Goal: Find specific page/section: Find specific page/section

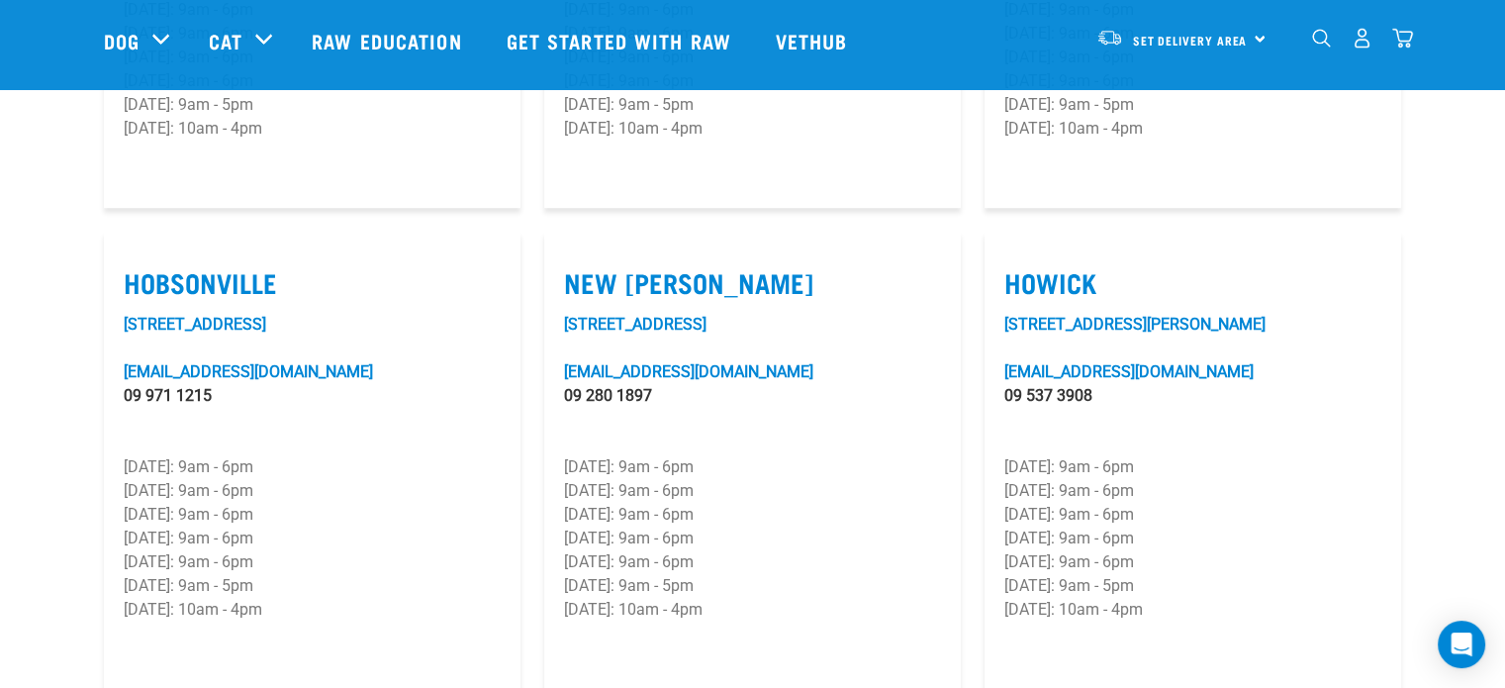
scroll to position [1385, 0]
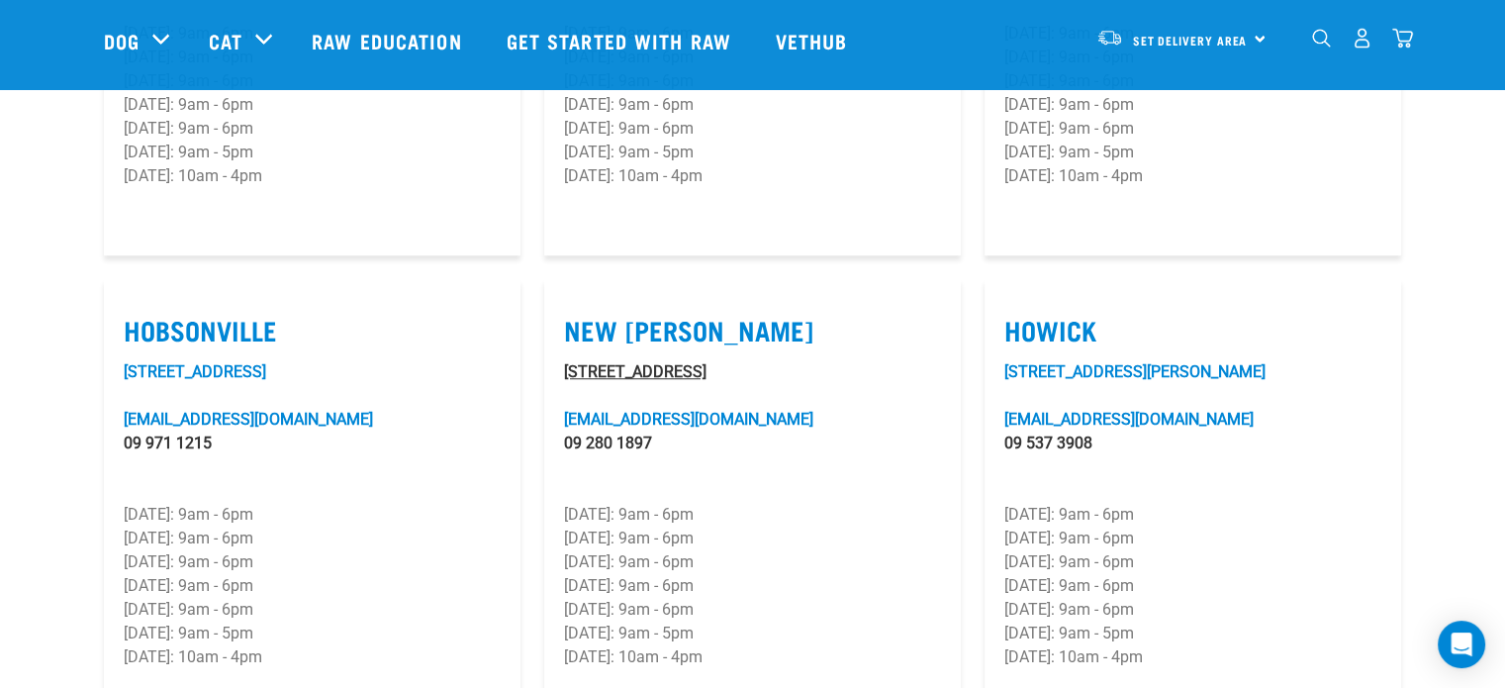
click at [649, 362] on link "2 Astley Avenue" at bounding box center [635, 371] width 142 height 19
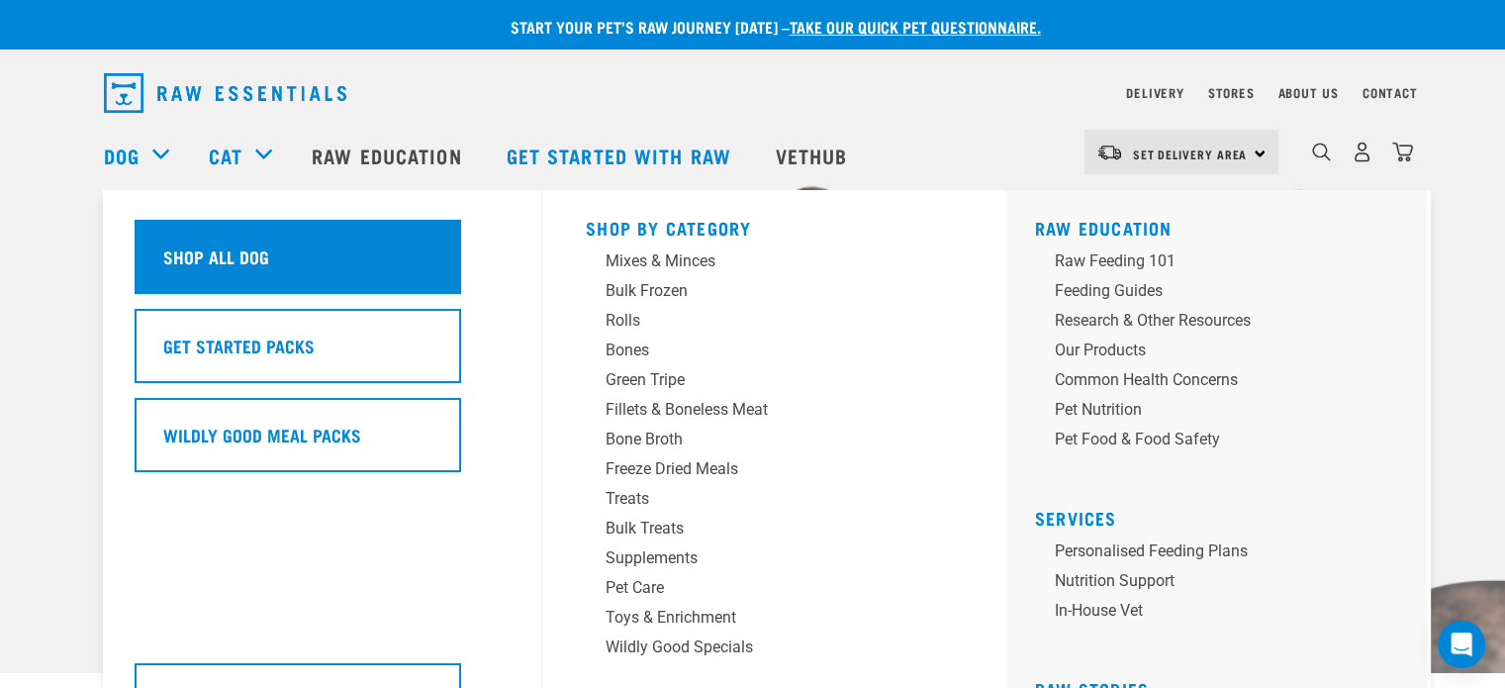
click at [309, 258] on div "Shop All Dog" at bounding box center [298, 257] width 327 height 74
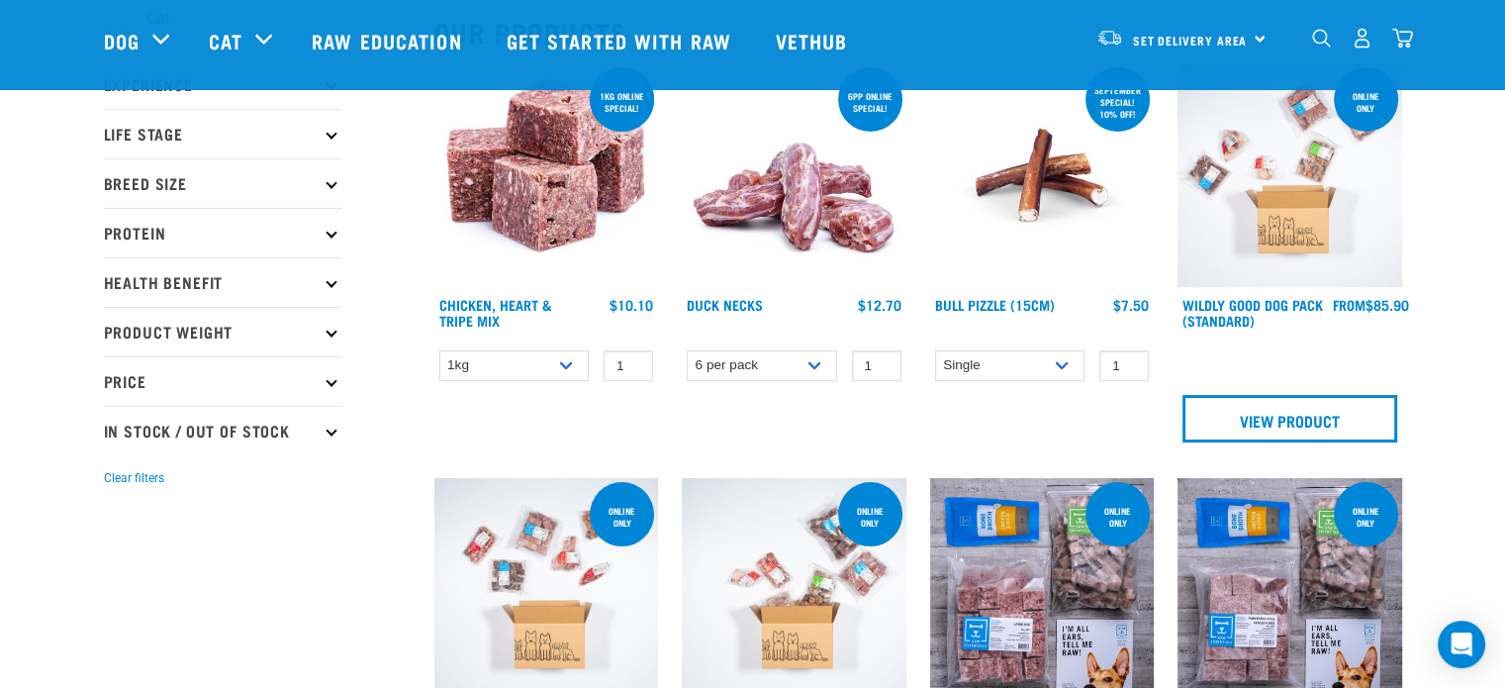
scroll to position [198, 0]
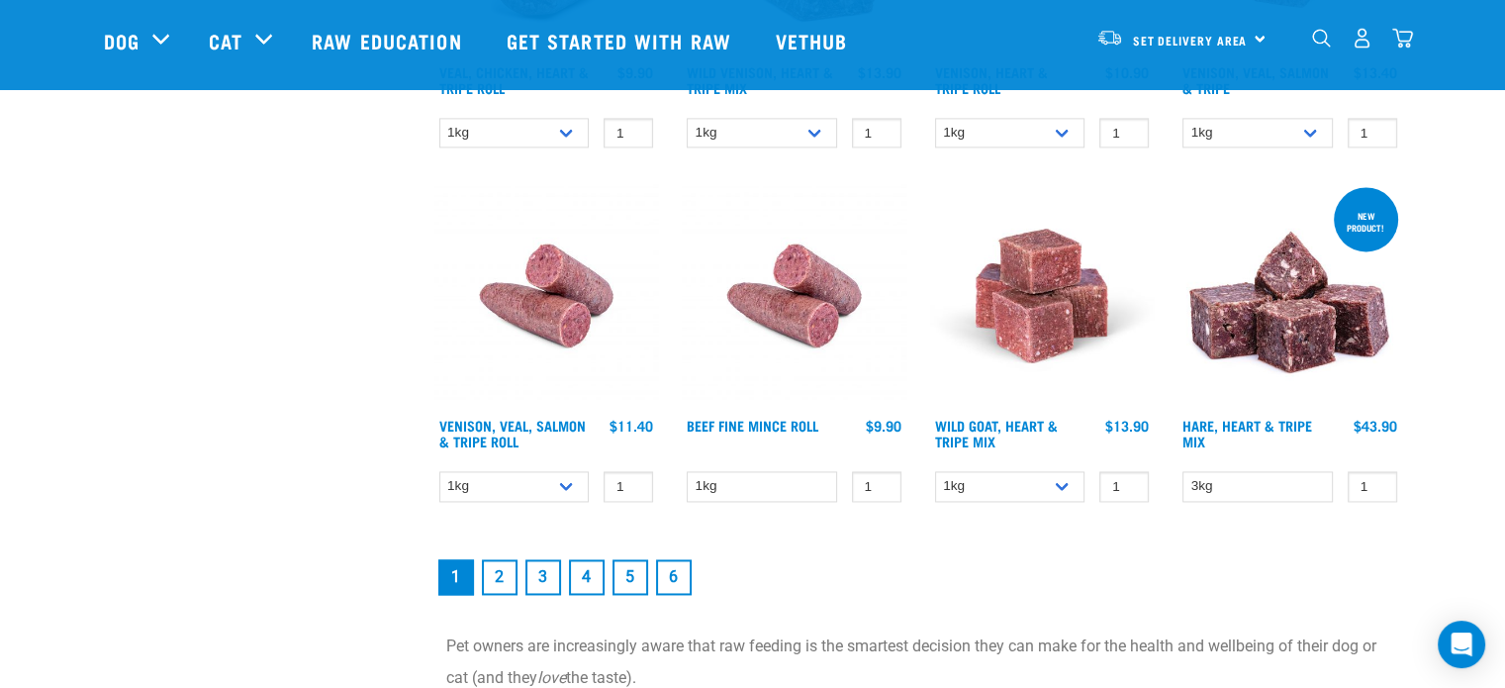
scroll to position [2869, 0]
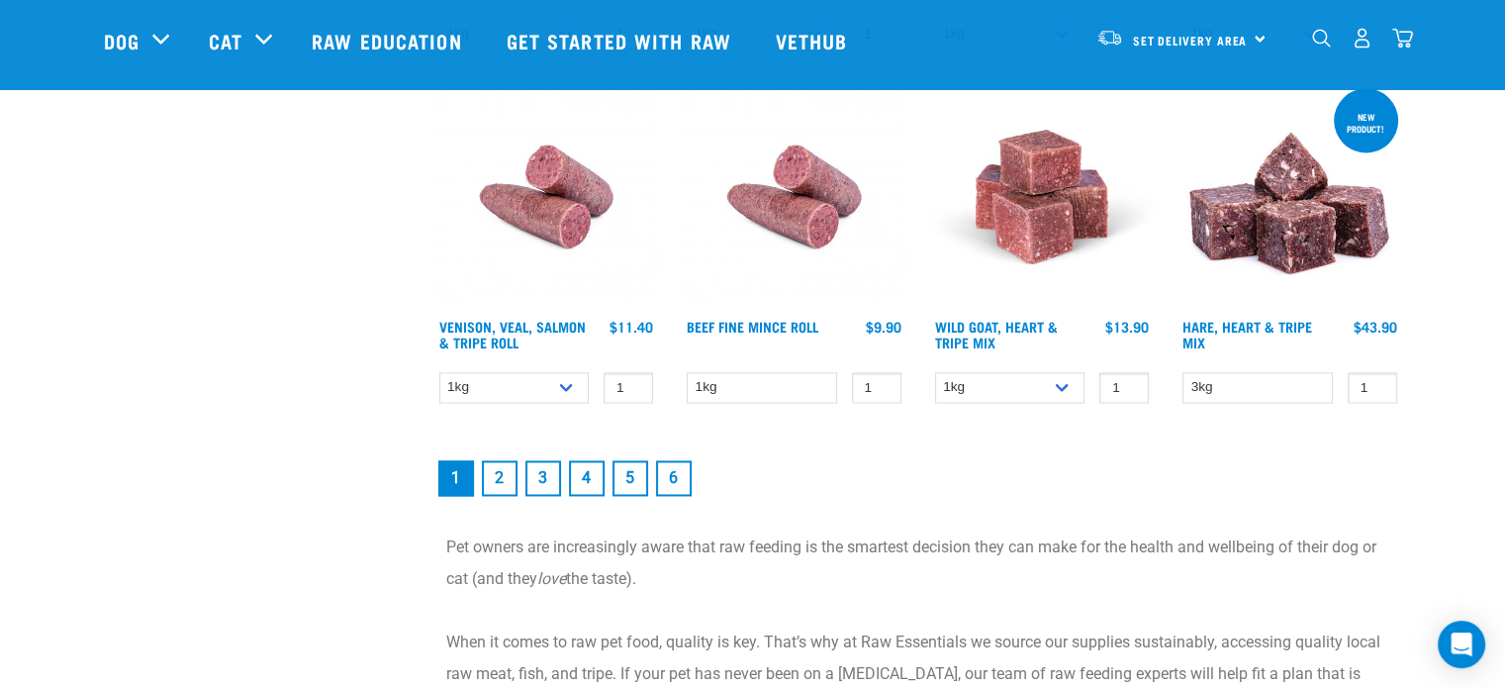
click at [495, 460] on link "2" at bounding box center [500, 478] width 36 height 36
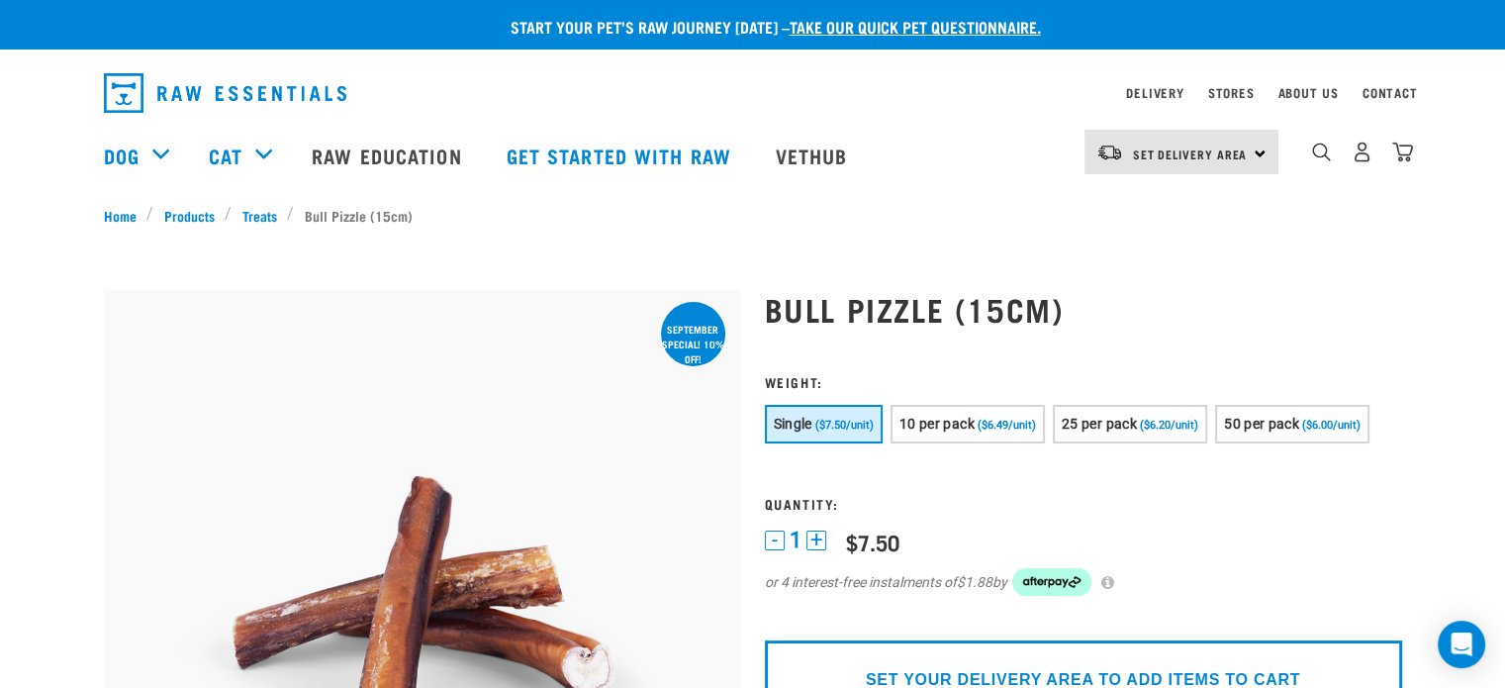
scroll to position [198, 0]
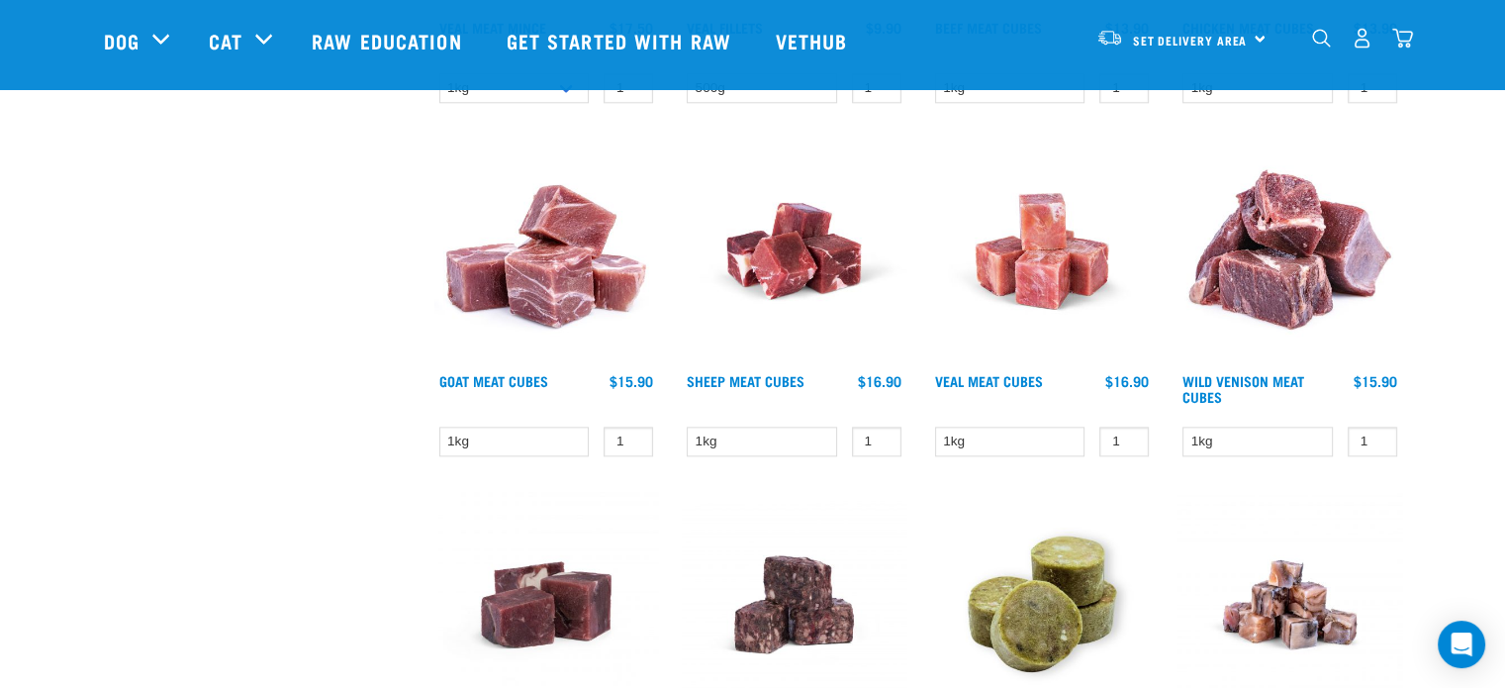
scroll to position [2572, 0]
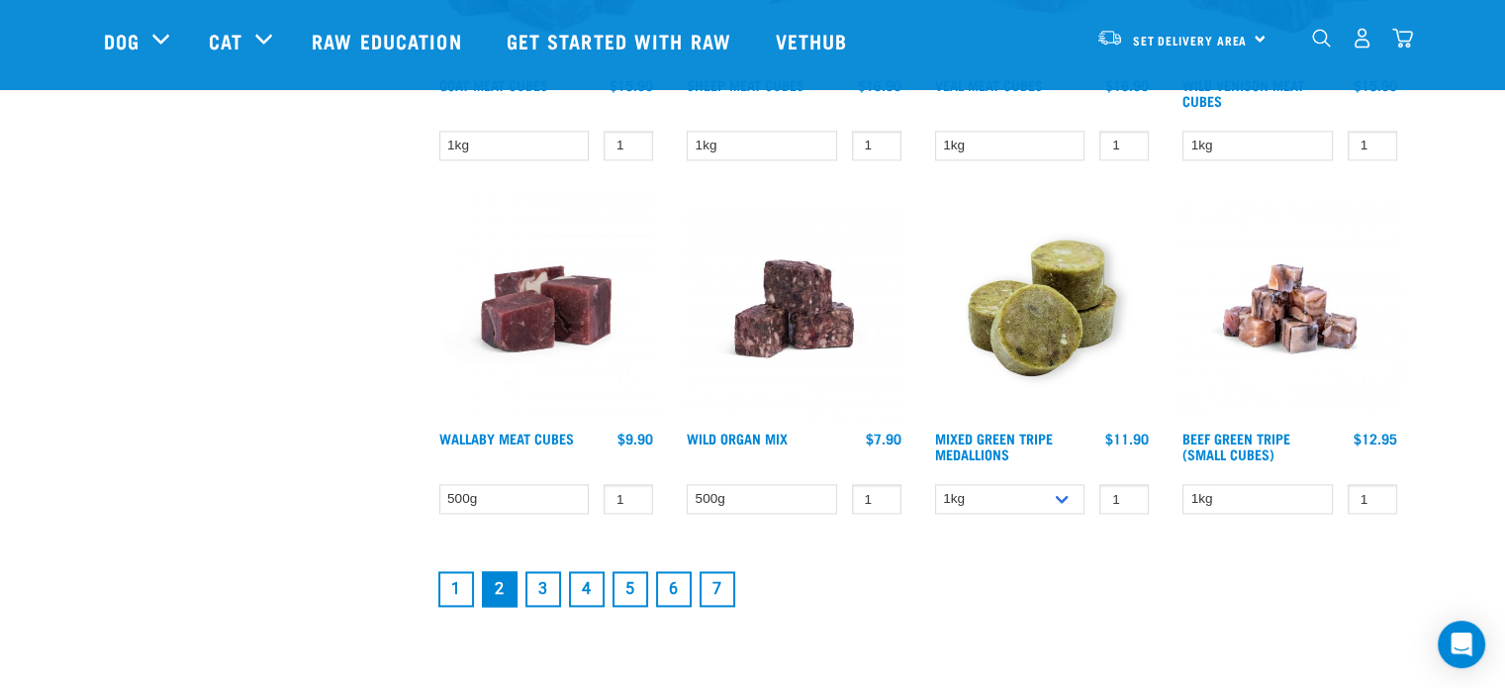
click at [541, 579] on link "3" at bounding box center [543, 589] width 36 height 36
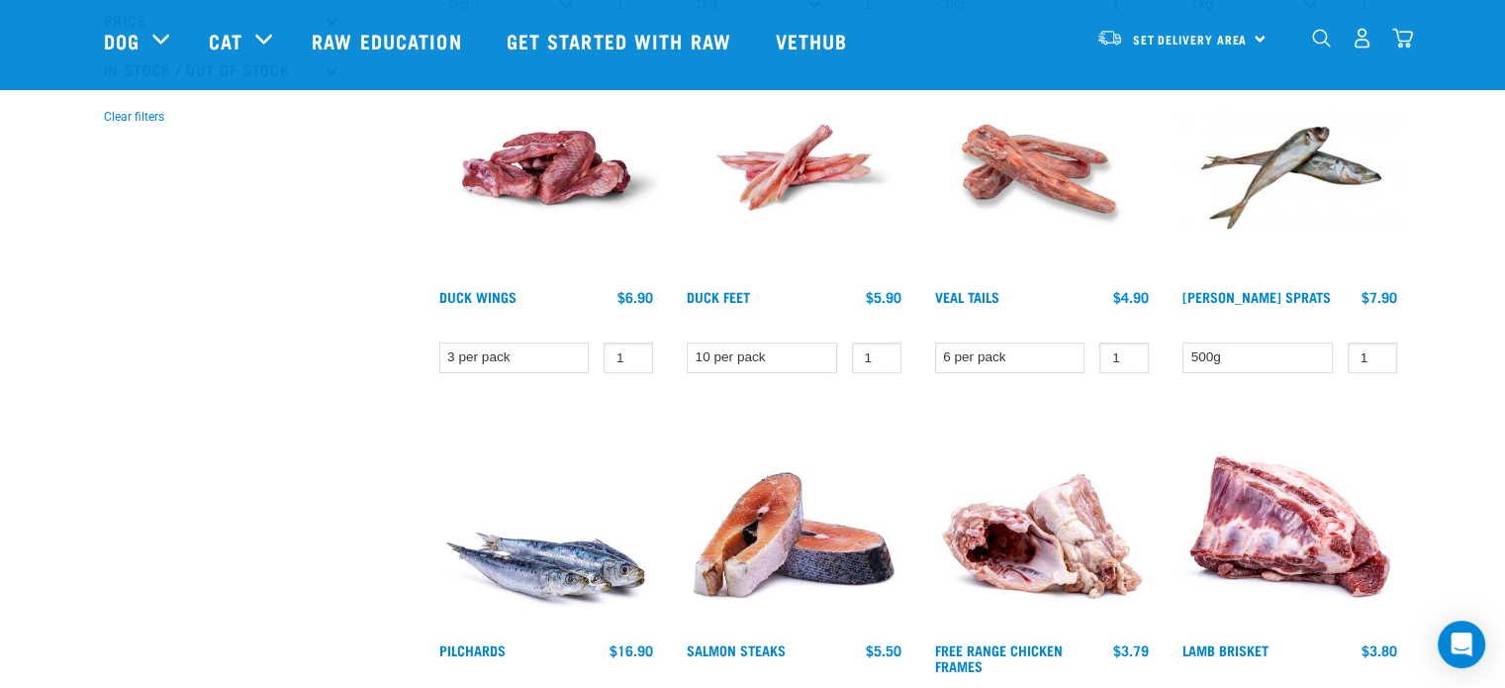
scroll to position [792, 0]
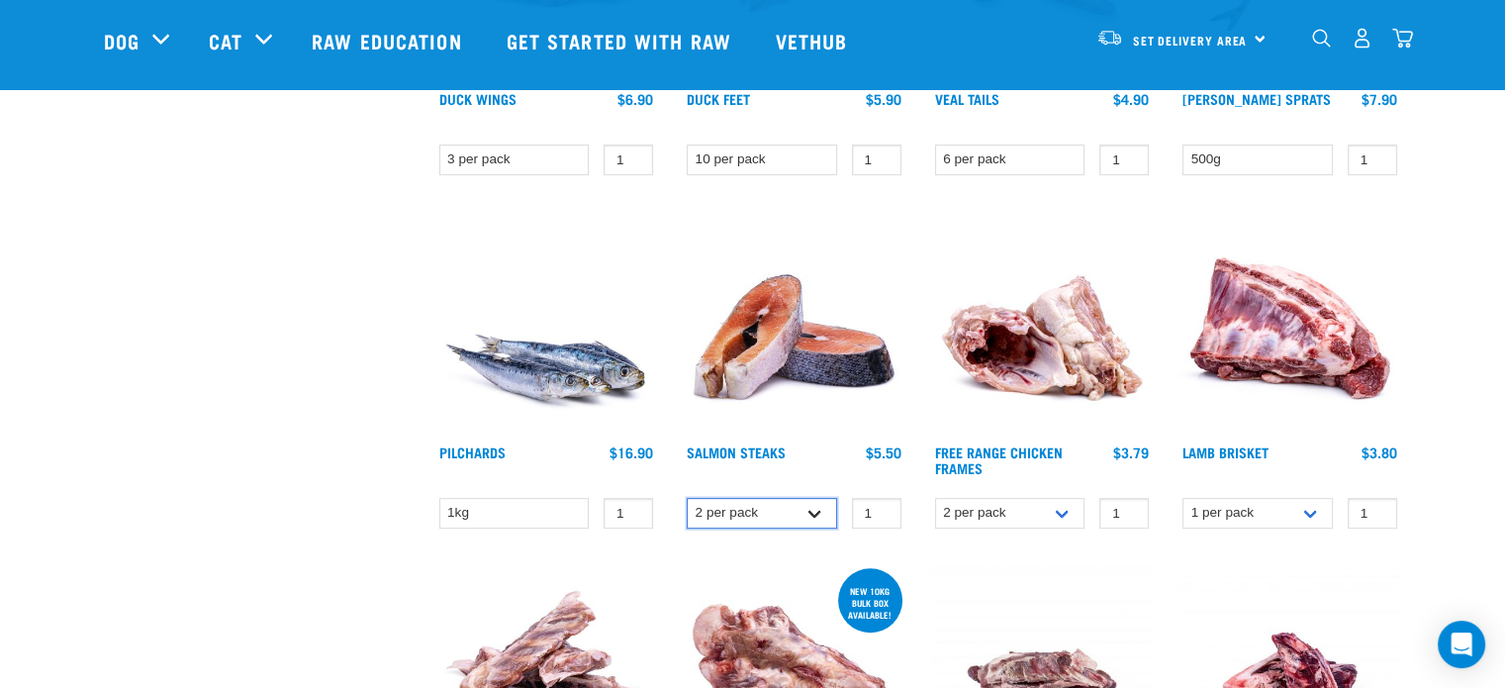
click at [818, 507] on select "2 per pack 3 per pack" at bounding box center [762, 513] width 150 height 31
click at [687, 498] on select "2 per pack 3 per pack" at bounding box center [762, 513] width 150 height 31
click at [800, 514] on select "2 per pack 3 per pack" at bounding box center [762, 513] width 150 height 31
select select "829"
click at [687, 498] on select "2 per pack 3 per pack" at bounding box center [762, 513] width 150 height 31
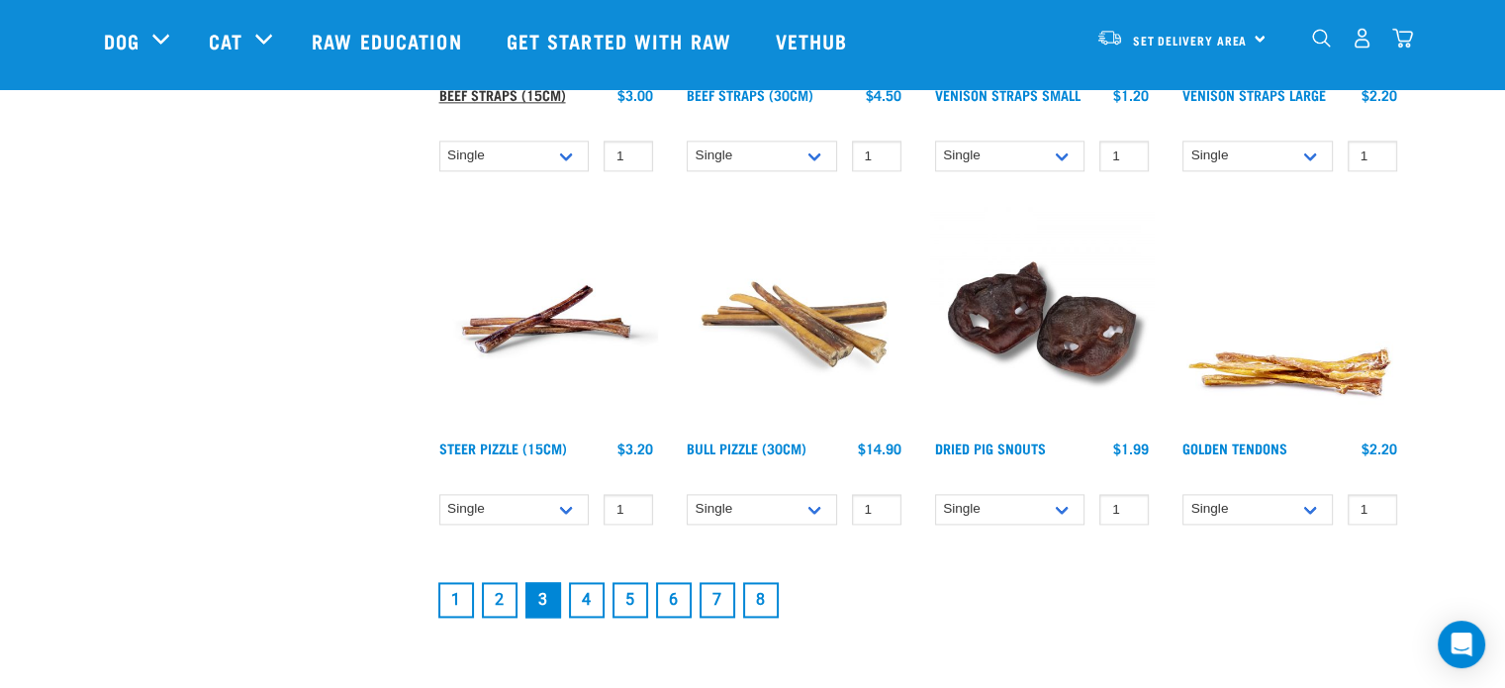
scroll to position [2572, 0]
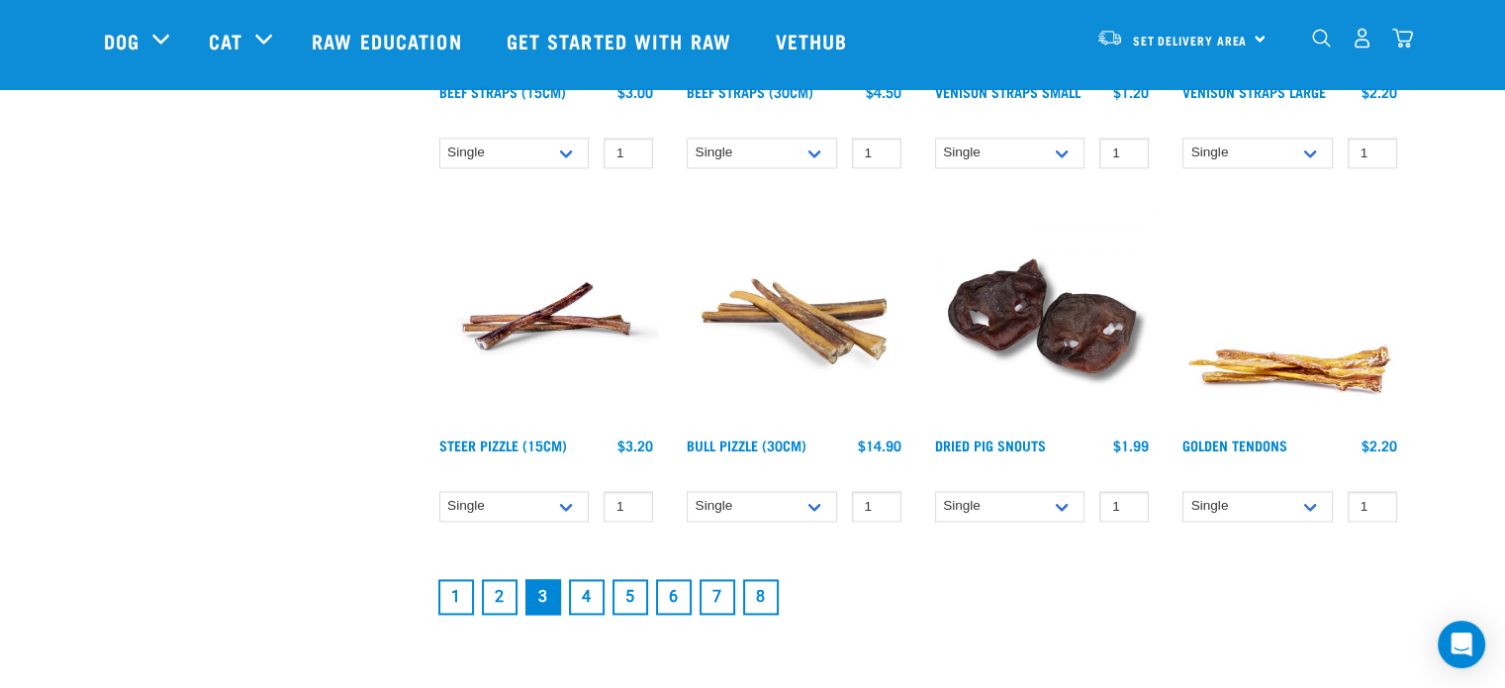
click at [588, 589] on link "4" at bounding box center [587, 597] width 36 height 36
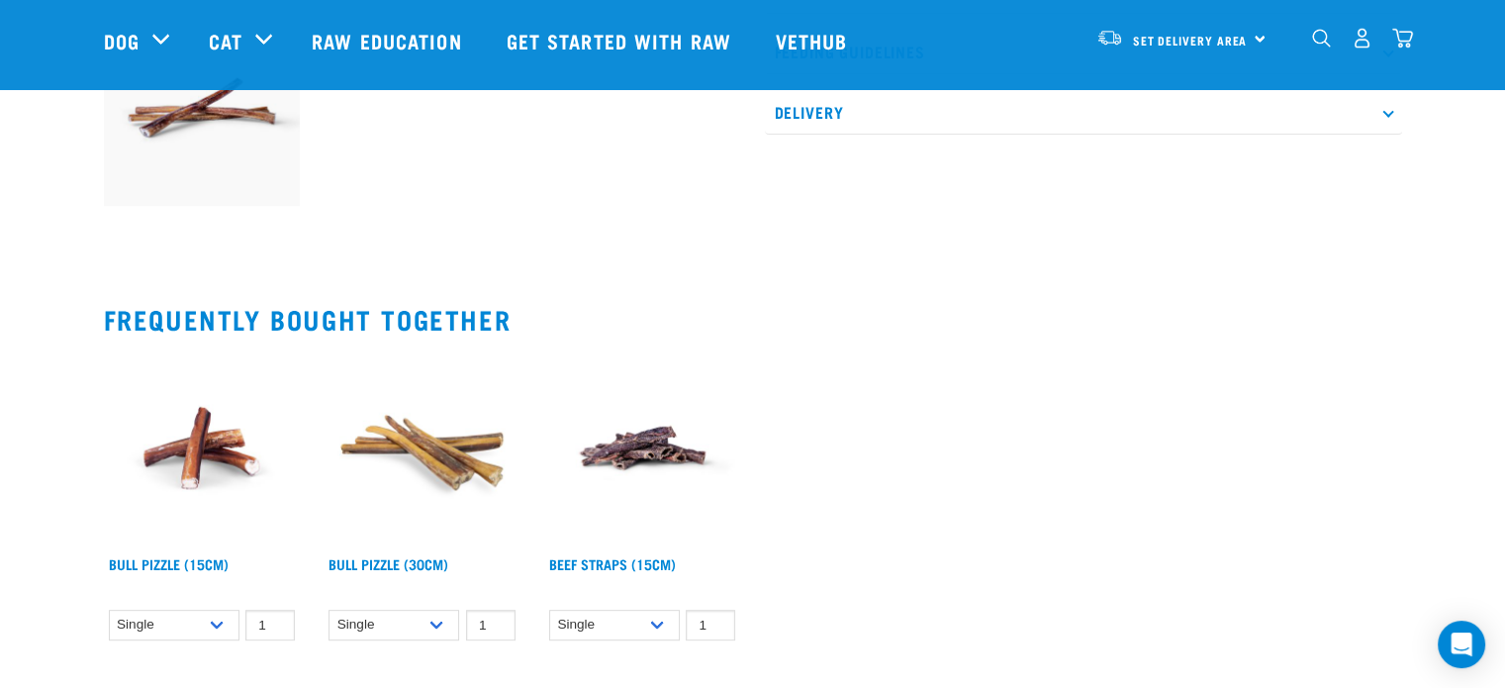
scroll to position [495, 0]
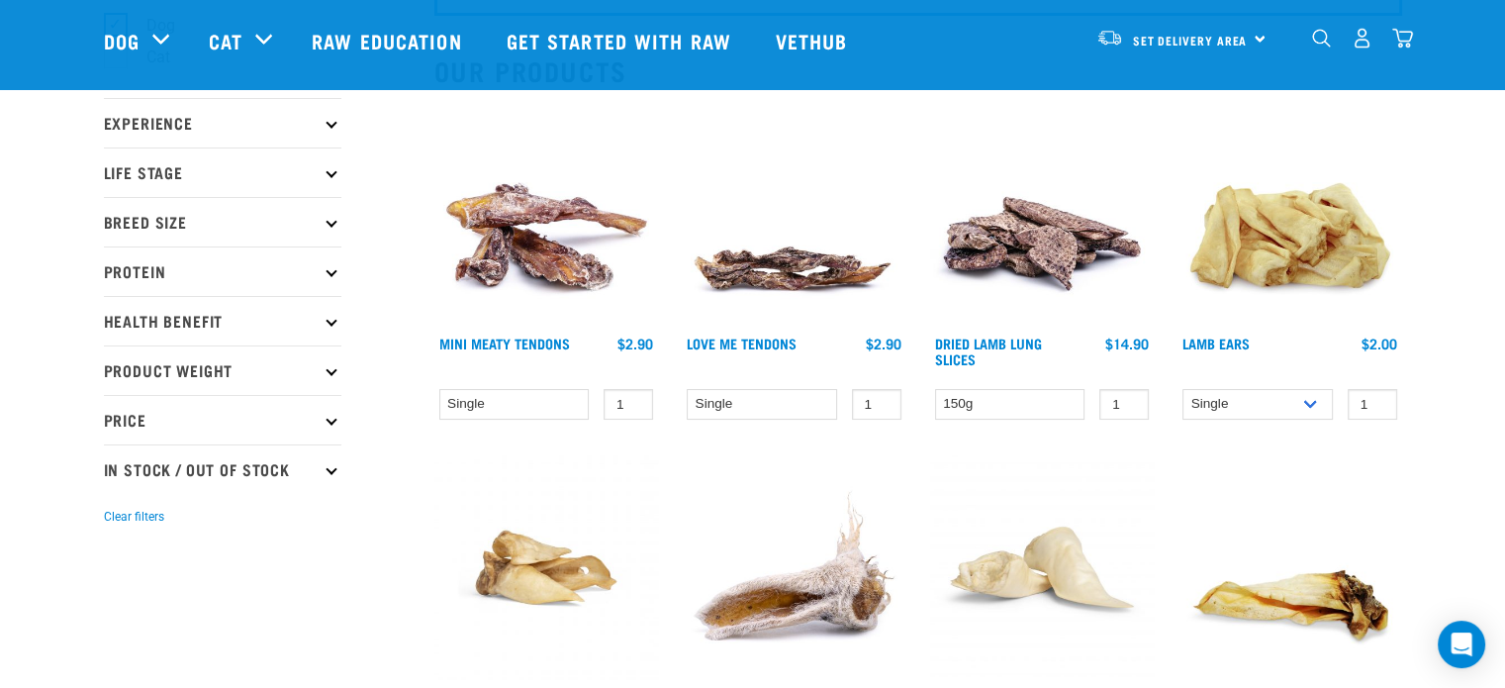
scroll to position [198, 0]
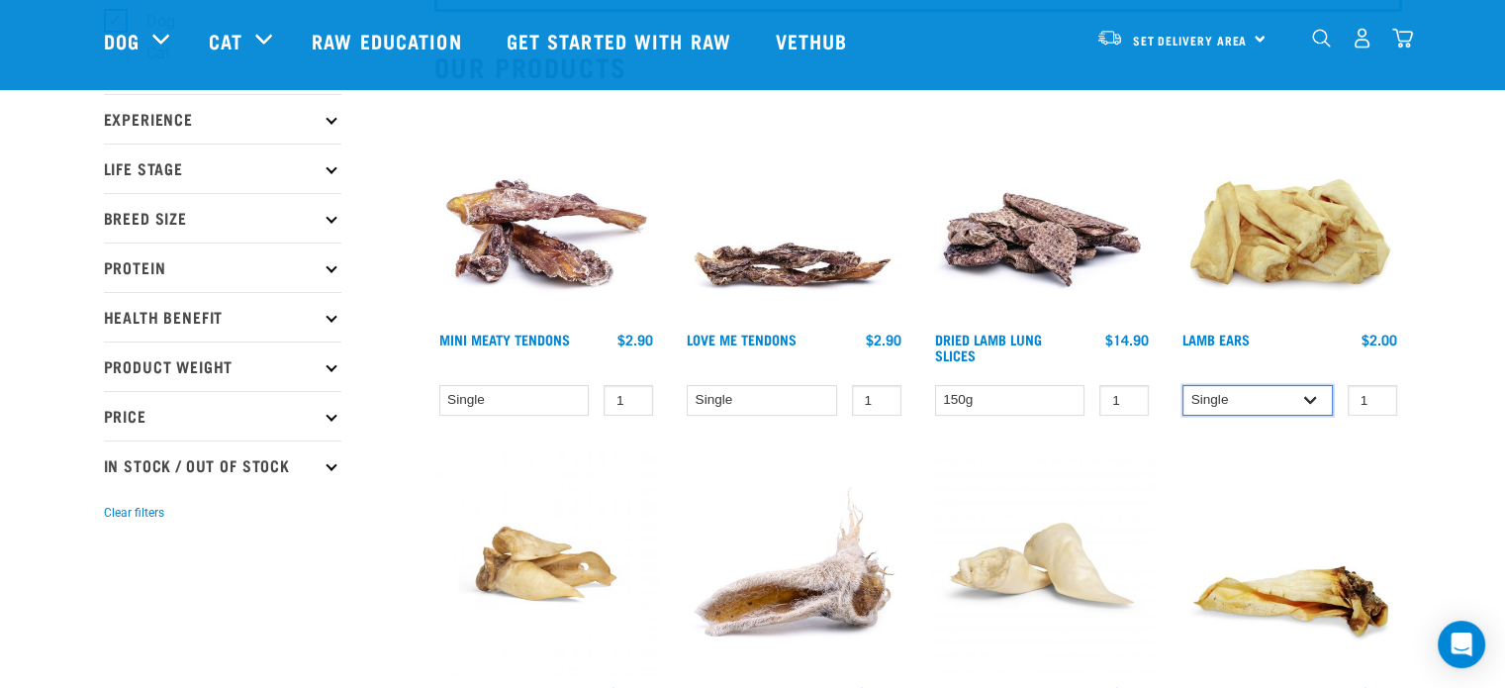
click at [1254, 398] on select "Single 10 per pack" at bounding box center [1257, 400] width 150 height 31
select select "800"
click at [1182, 385] on select "Single 10 per pack" at bounding box center [1257, 400] width 150 height 31
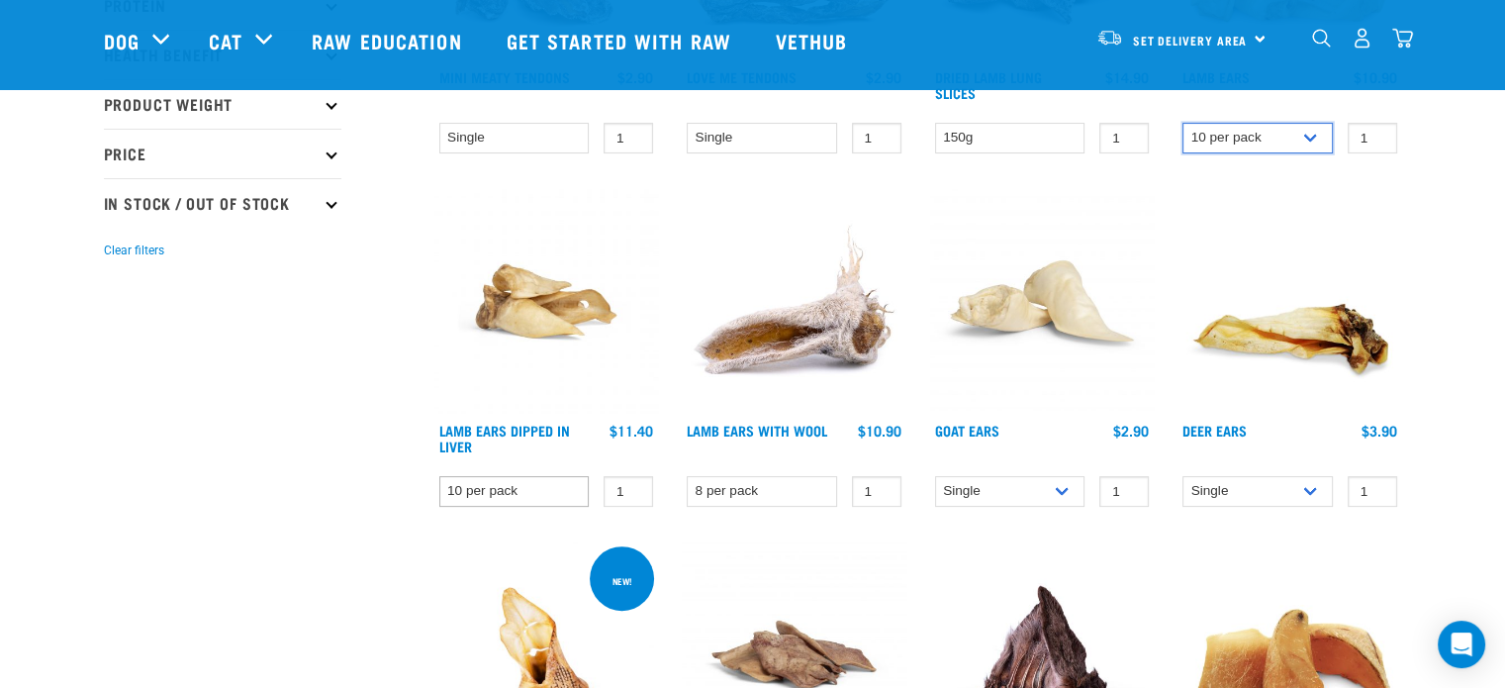
scroll to position [495, 0]
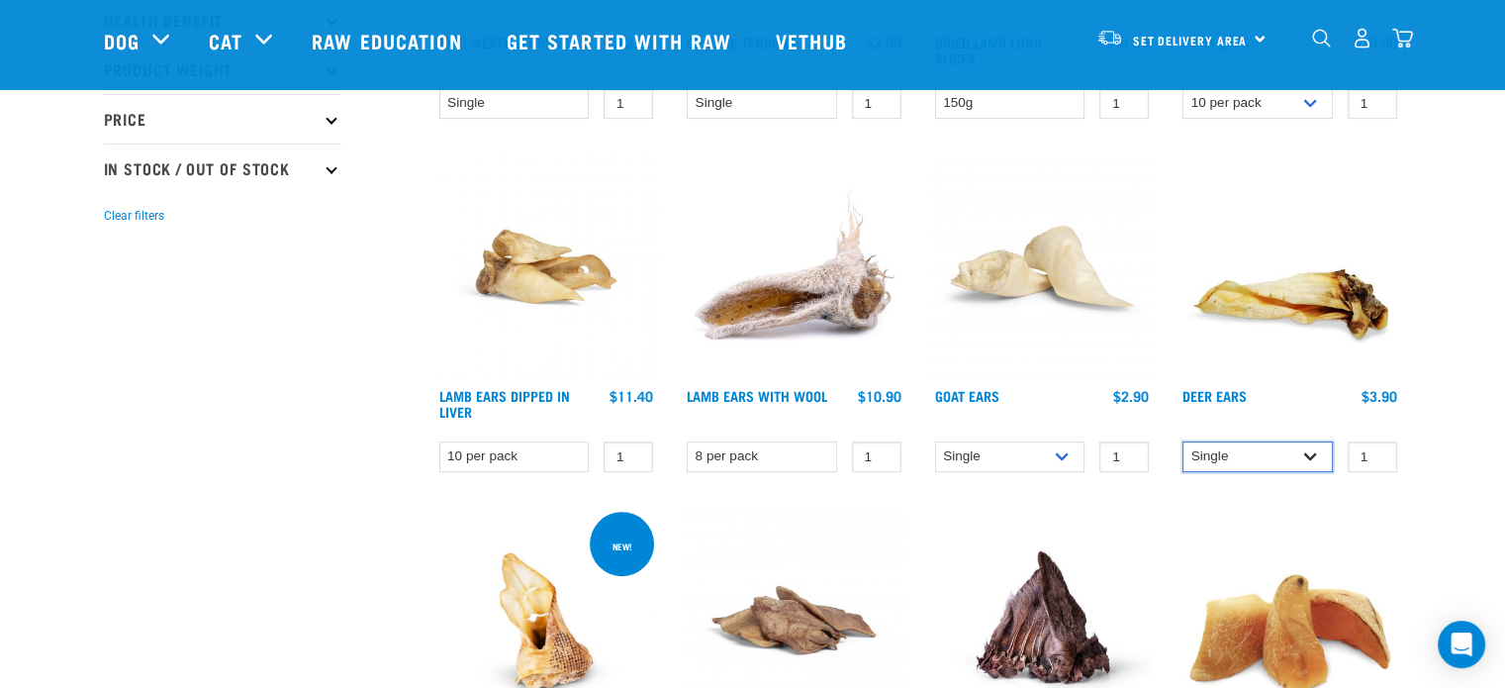
click at [1235, 450] on select "Single 3 per pack 10 per pack" at bounding box center [1257, 456] width 150 height 31
select select "443101"
click at [1182, 441] on select "Single 3 per pack 10 per pack" at bounding box center [1257, 456] width 150 height 31
click at [1065, 449] on select "Single 10 per pack 25 per pack" at bounding box center [1010, 456] width 150 height 31
select select "682004"
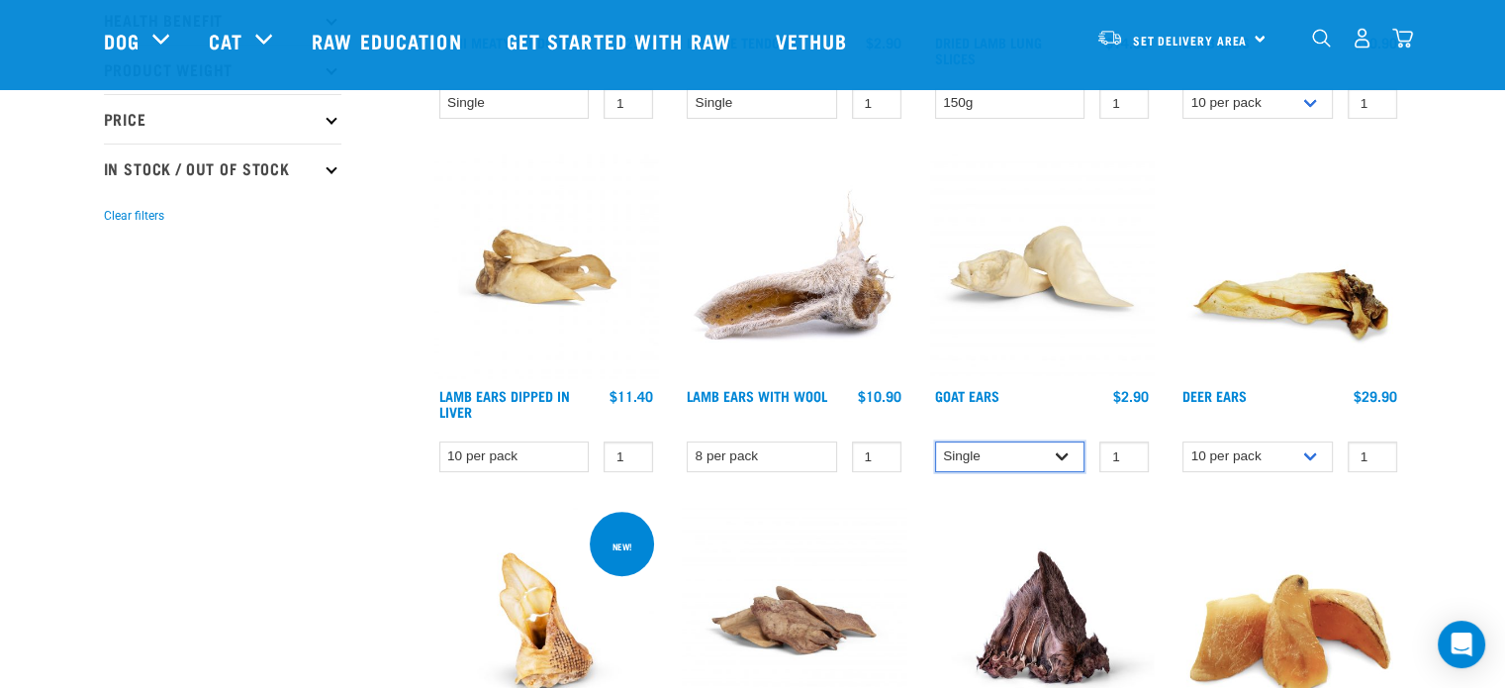
click at [935, 441] on select "Single 10 per pack 25 per pack" at bounding box center [1010, 456] width 150 height 31
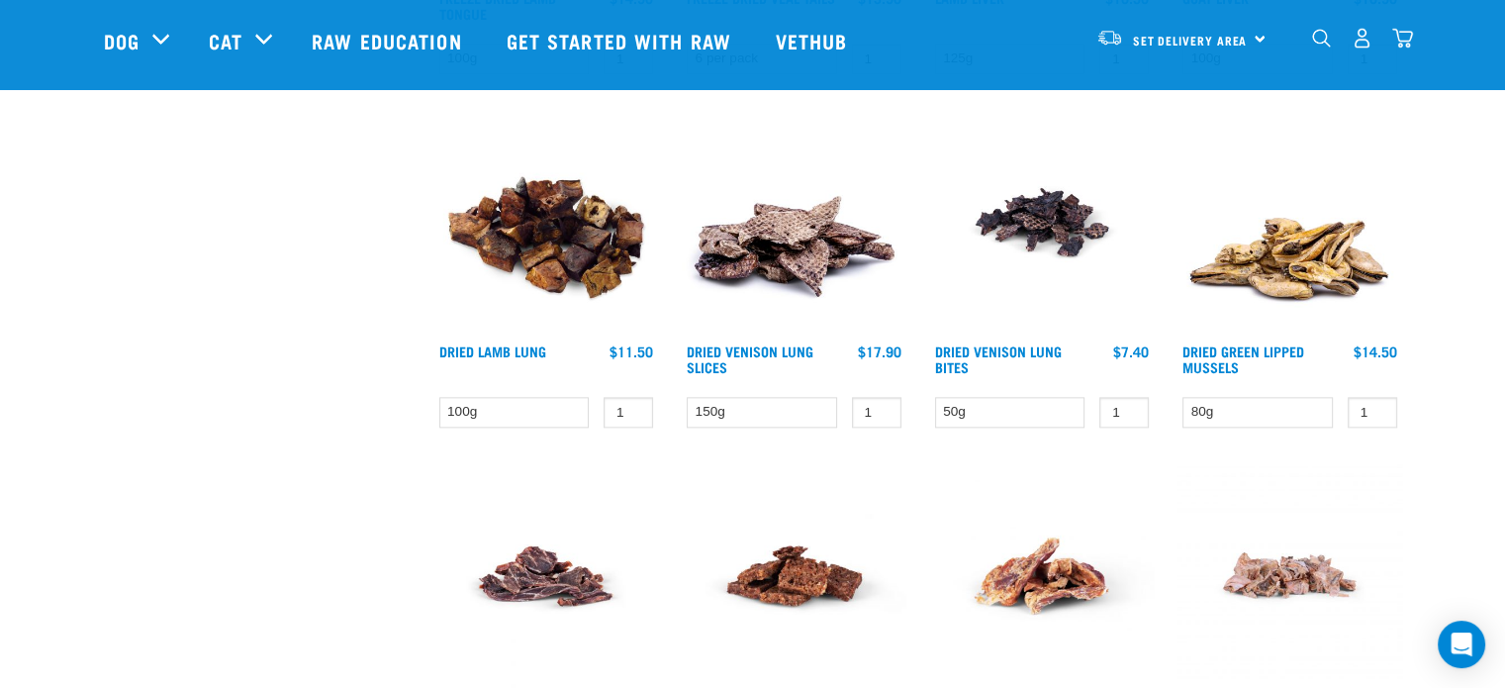
scroll to position [2572, 0]
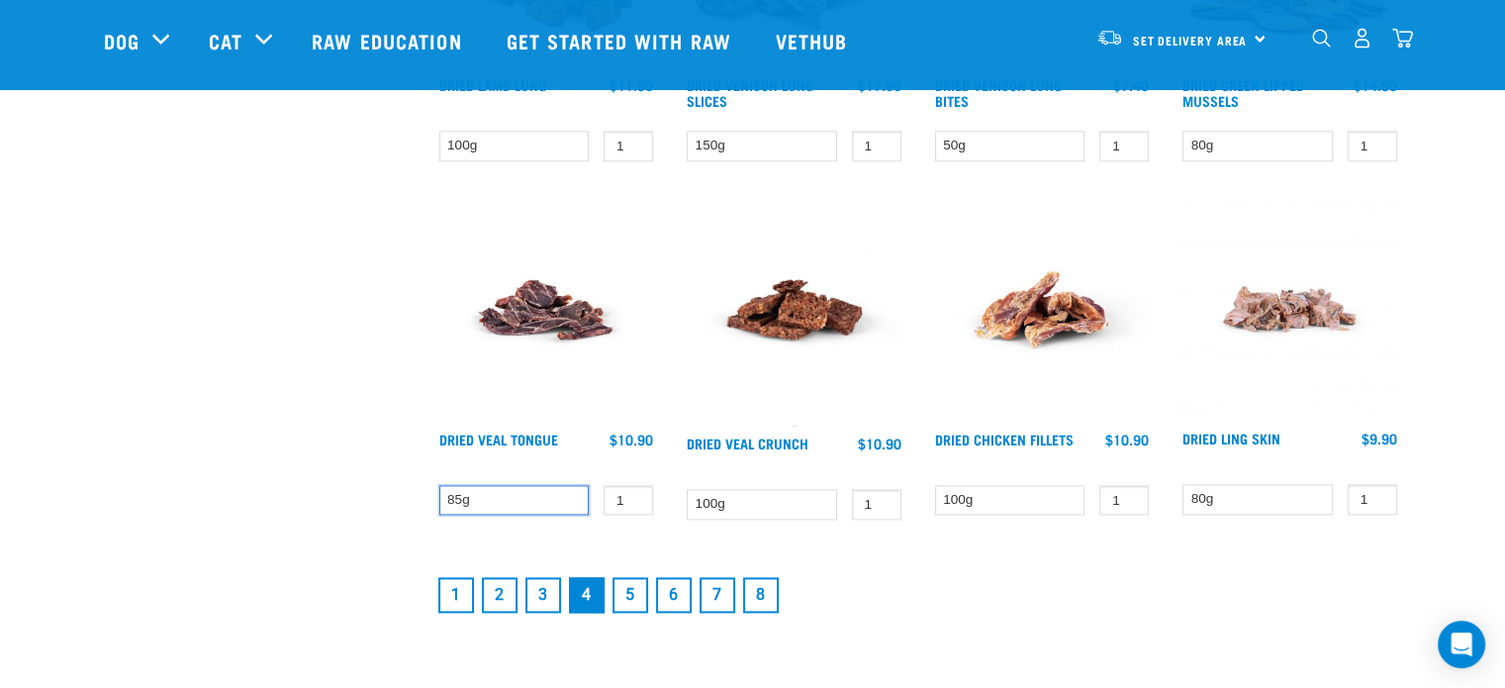
click at [562, 499] on select "85g" at bounding box center [514, 500] width 150 height 31
drag, startPoint x: 562, startPoint y: 499, endPoint x: 578, endPoint y: 500, distance: 15.9
click at [562, 499] on select "85g" at bounding box center [514, 500] width 150 height 31
click at [625, 591] on link "5" at bounding box center [630, 595] width 36 height 36
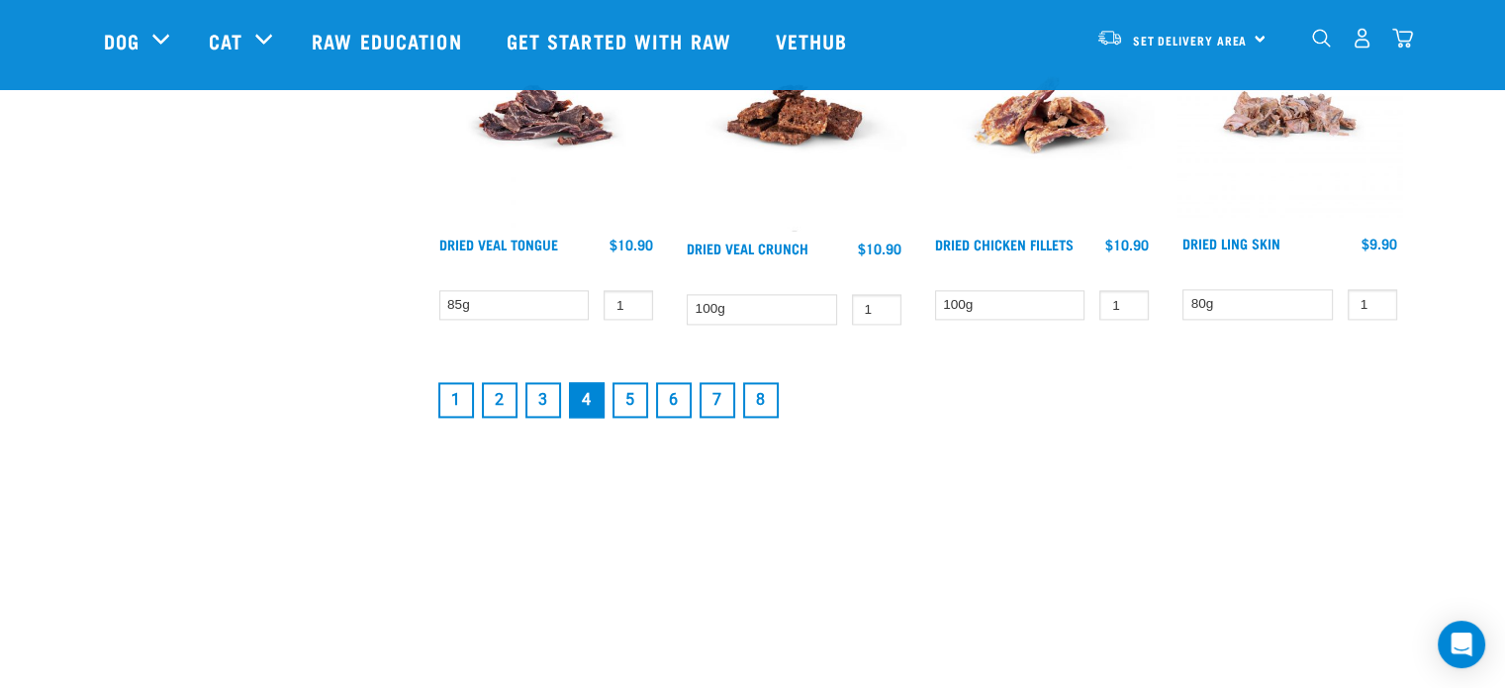
scroll to position [2770, 0]
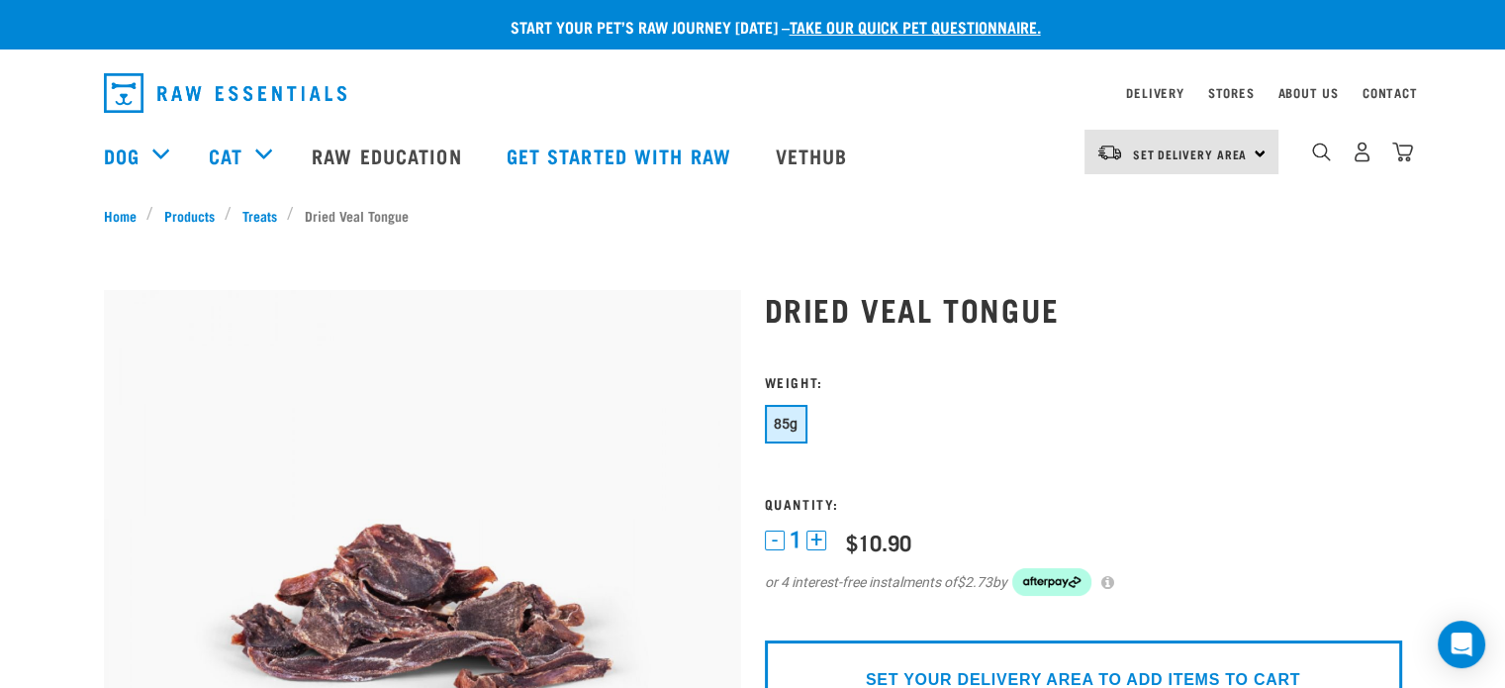
click at [233, 96] on img "dropdown navigation" at bounding box center [225, 93] width 242 height 40
click at [1390, 89] on link "Contact" at bounding box center [1389, 92] width 55 height 7
click at [1208, 90] on link "Stores" at bounding box center [1231, 92] width 47 height 7
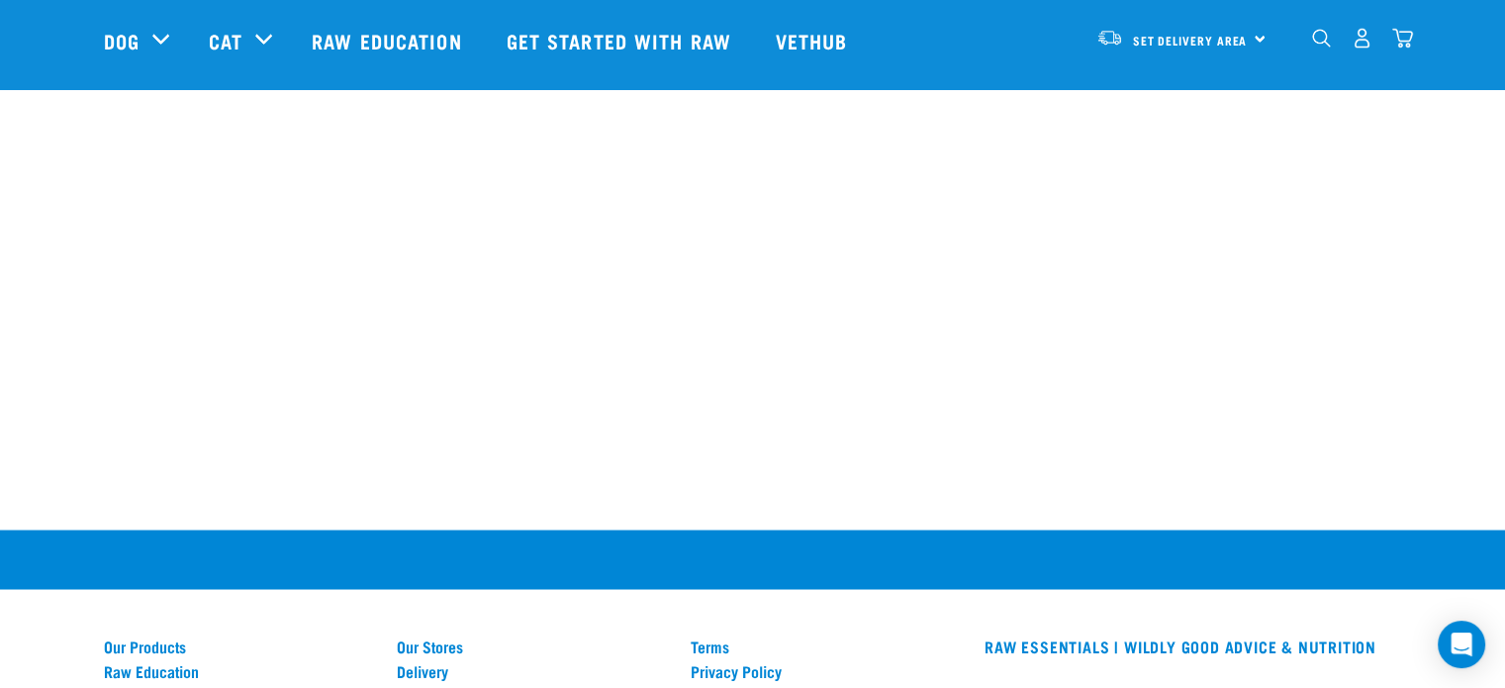
scroll to position [2968, 0]
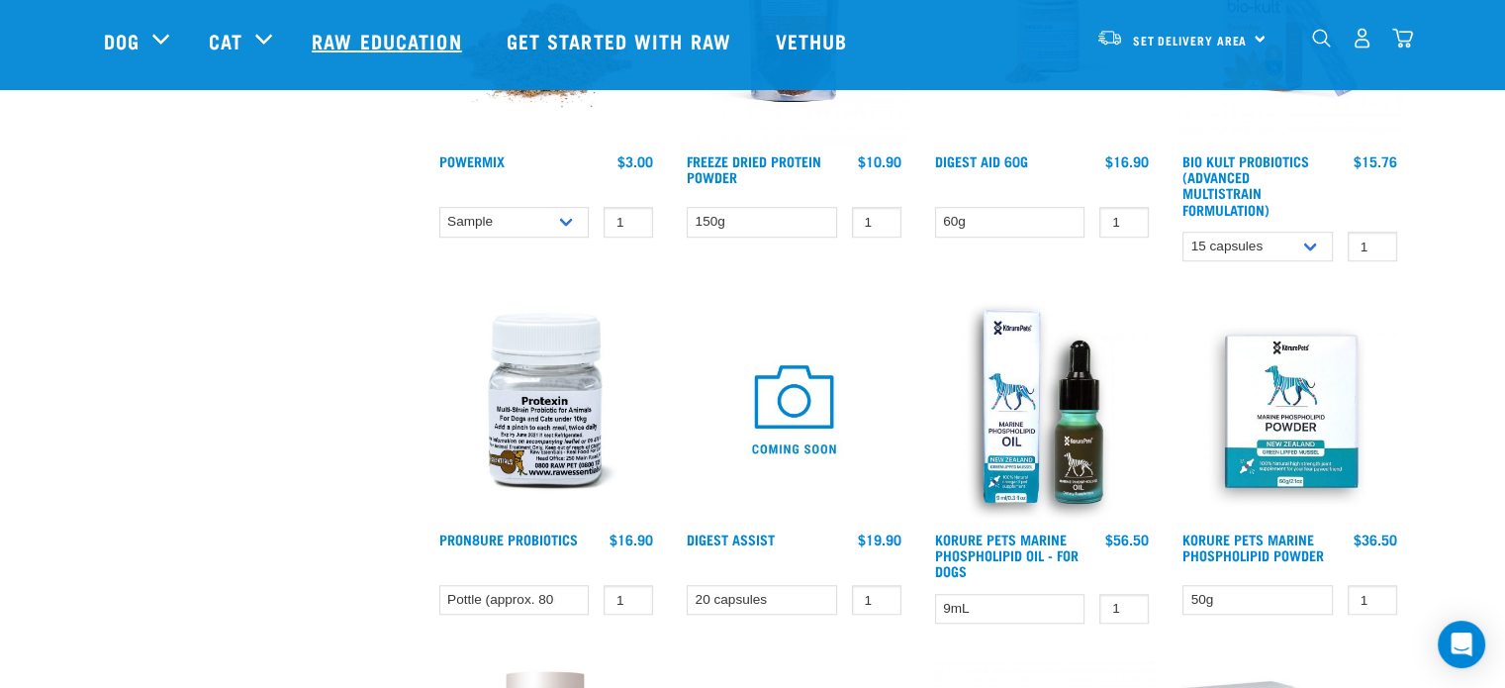
scroll to position [1187, 0]
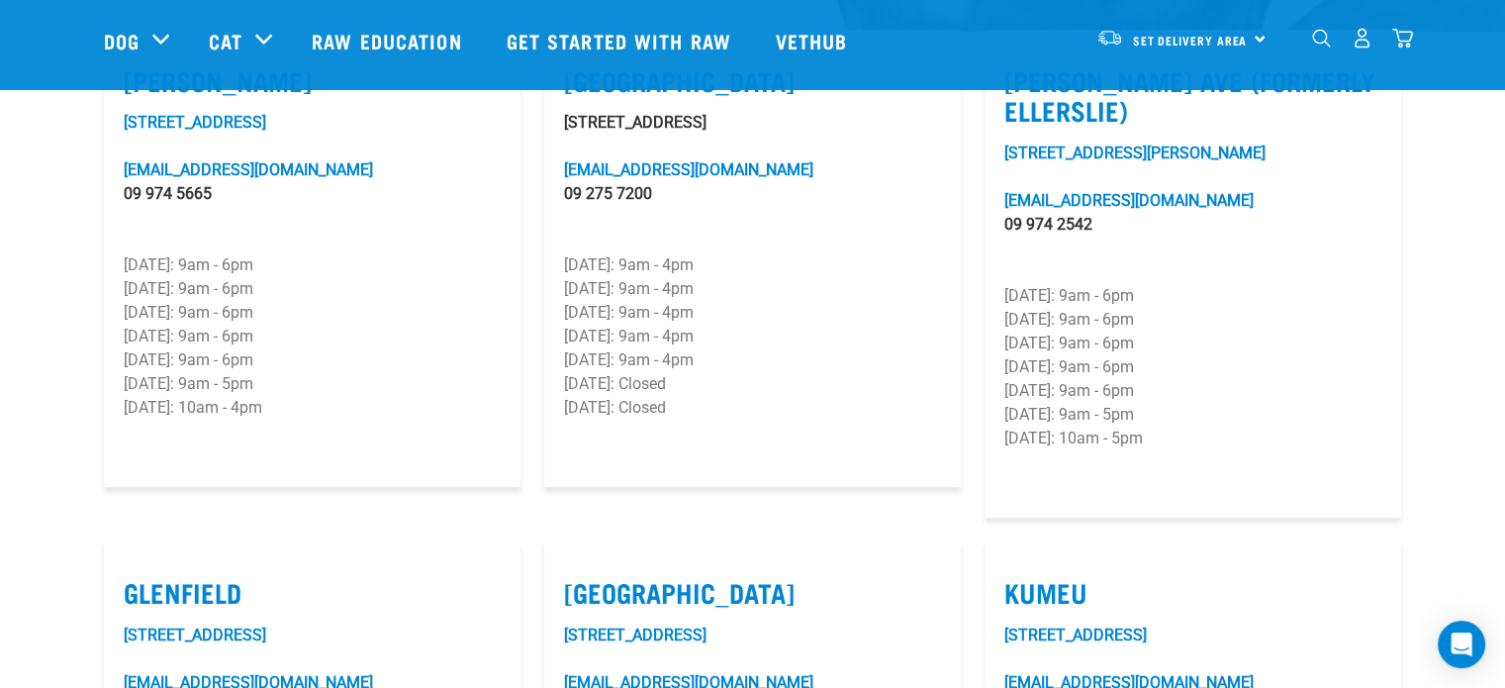
scroll to position [396, 0]
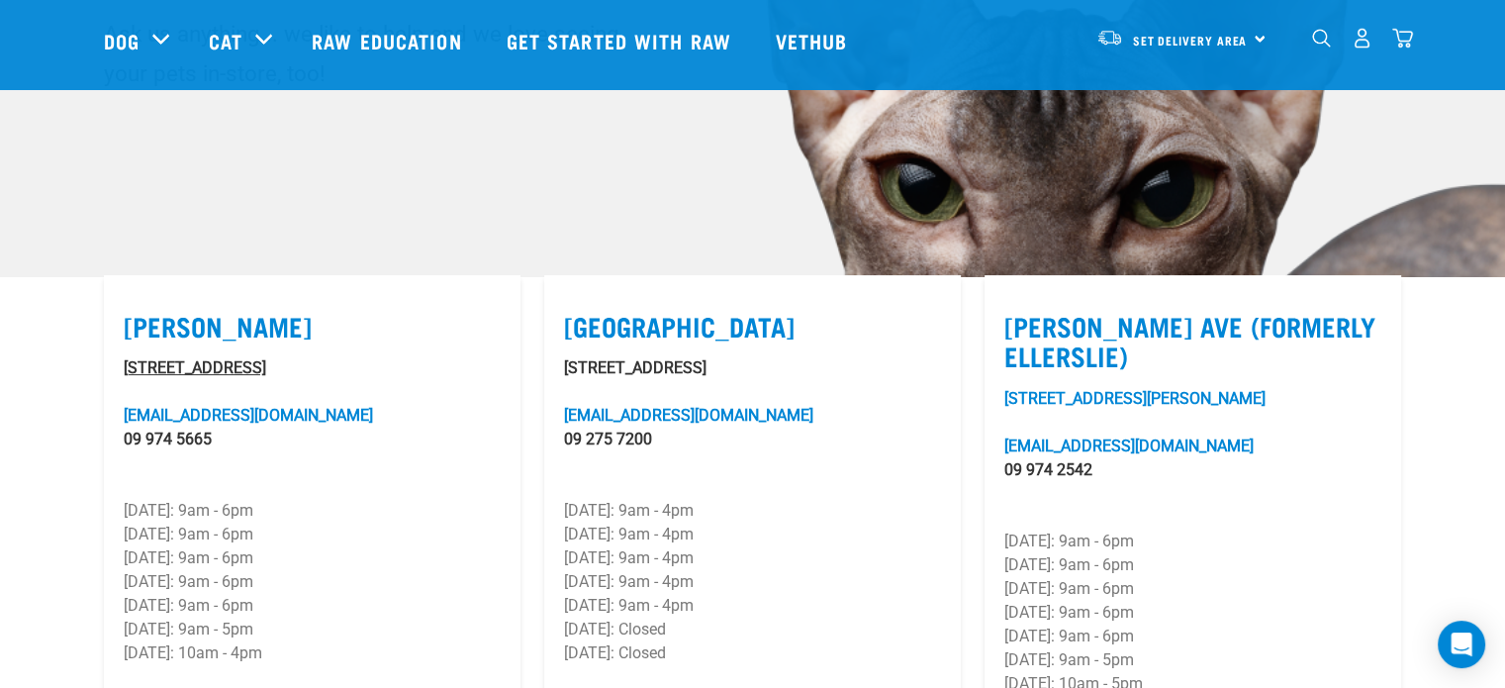
click at [233, 358] on link "[STREET_ADDRESS]" at bounding box center [195, 367] width 142 height 19
